Goal: Check status: Check status

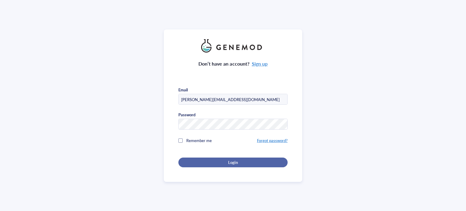
click at [232, 163] on span "Login" at bounding box center [232, 162] width 9 height 5
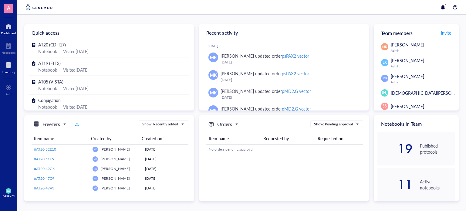
click at [12, 68] on div at bounding box center [8, 65] width 13 height 10
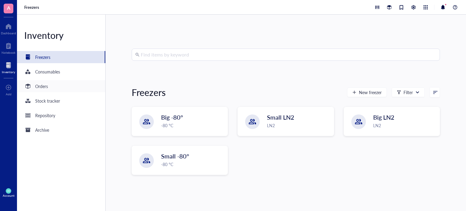
click at [60, 90] on div "Orders" at bounding box center [61, 86] width 88 height 12
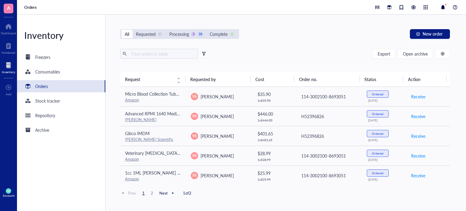
click at [151, 195] on span "2" at bounding box center [151, 192] width 7 height 5
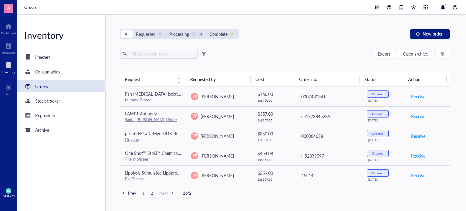
click at [145, 192] on span "1" at bounding box center [143, 192] width 7 height 5
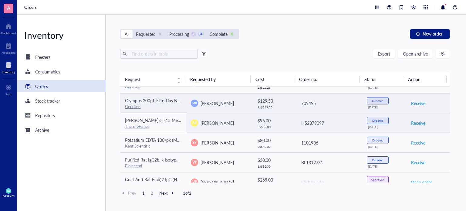
scroll to position [348, 0]
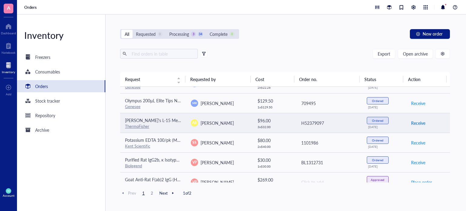
click at [412, 121] on span "Receive" at bounding box center [418, 123] width 14 height 7
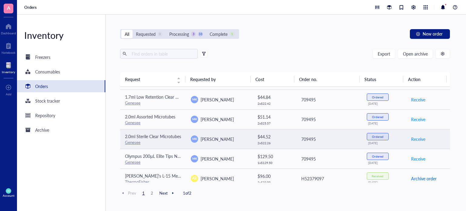
scroll to position [328, 0]
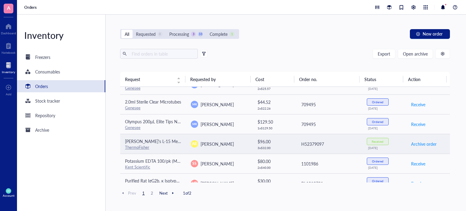
click at [386, 146] on div "[DATE]" at bounding box center [384, 148] width 33 height 4
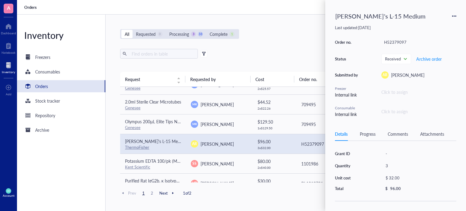
click at [391, 134] on div "Comments" at bounding box center [398, 134] width 20 height 7
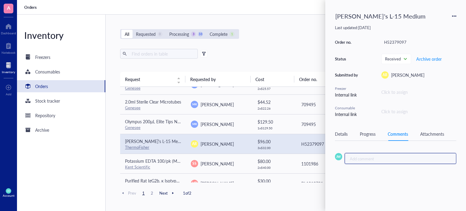
click at [369, 159] on div "Add comment ﻿" at bounding box center [398, 158] width 97 height 5
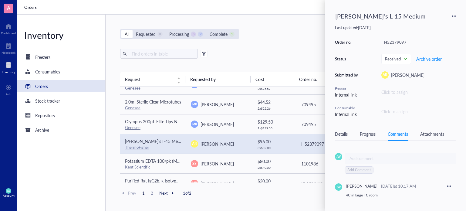
click at [278, 58] on div "Export Open archive Requester Requested on Source / Vendor Last updated" at bounding box center [285, 60] width 330 height 23
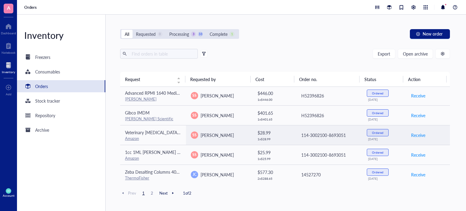
scroll to position [0, 0]
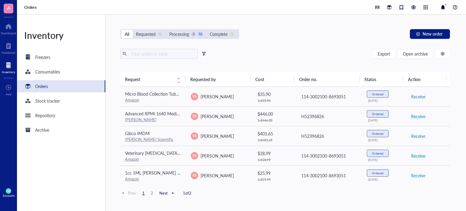
click at [256, 68] on div "Export Open archive Requester Requested on Source / Vendor Last updated" at bounding box center [285, 60] width 330 height 23
click at [439, 11] on div at bounding box center [416, 7] width 85 height 7
click at [440, 10] on div at bounding box center [443, 7] width 7 height 7
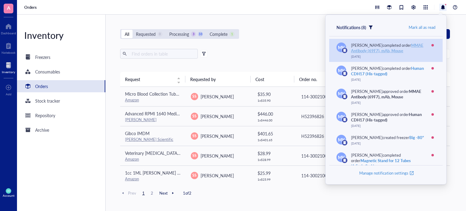
click at [420, 53] on div "[PERSON_NAME] completed order MMAE Antibody (69F7), mAb, Mouse [DATE]" at bounding box center [388, 50] width 74 height 16
click at [378, 55] on div "[DATE]" at bounding box center [388, 57] width 74 height 4
click at [372, 49] on div "MMAE Antibody (69F7), mAb, Mouse" at bounding box center [387, 47] width 72 height 11
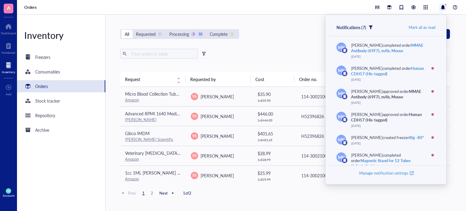
click at [203, 25] on div "All Requested 0 Processing 3 33 Complete 1 New order Export Open archive Reques…" at bounding box center [285, 113] width 359 height 196
